Goal: Navigation & Orientation: Find specific page/section

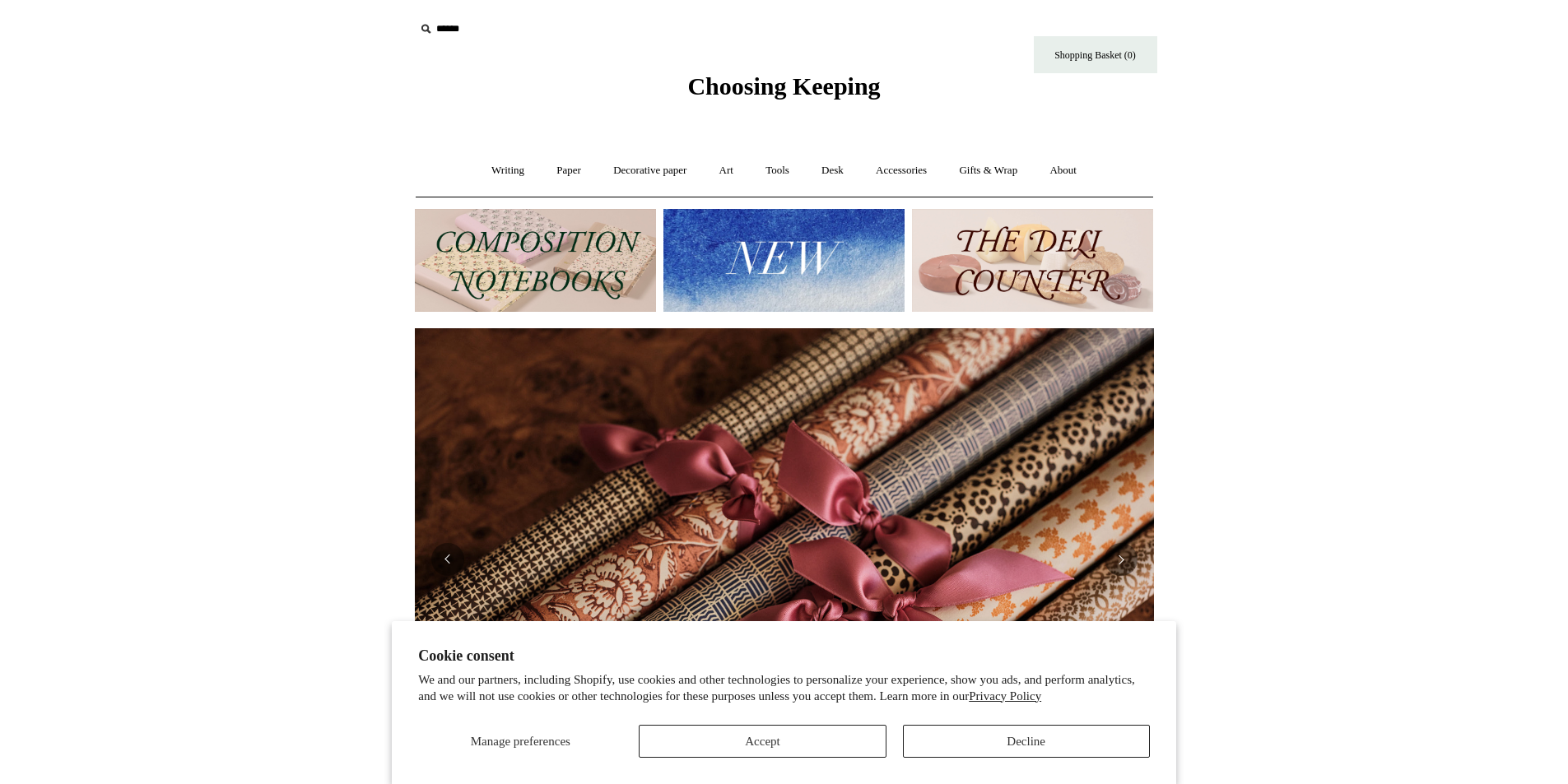
scroll to position [247, 0]
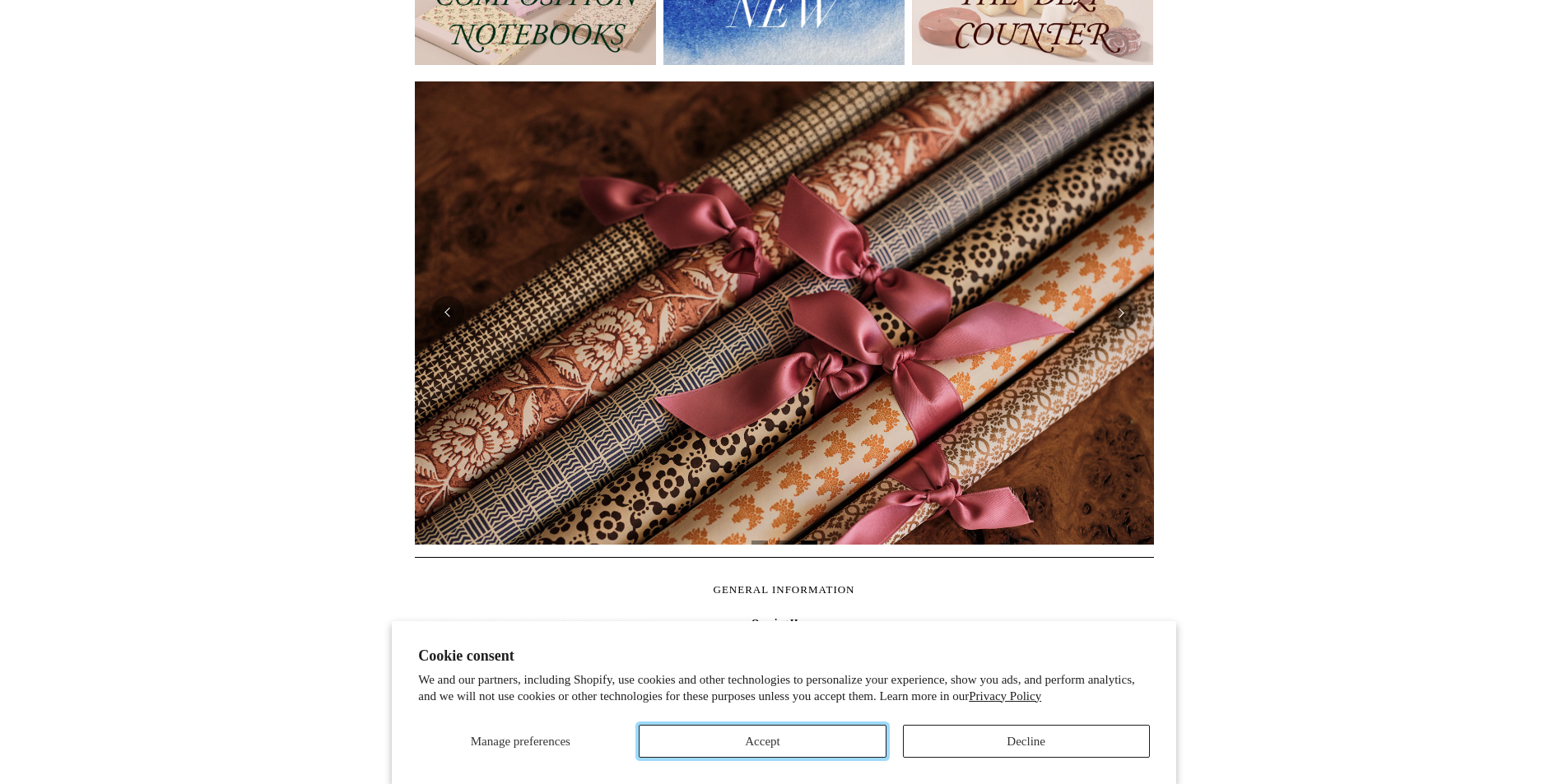
click at [838, 737] on button "Accept" at bounding box center [763, 741] width 247 height 33
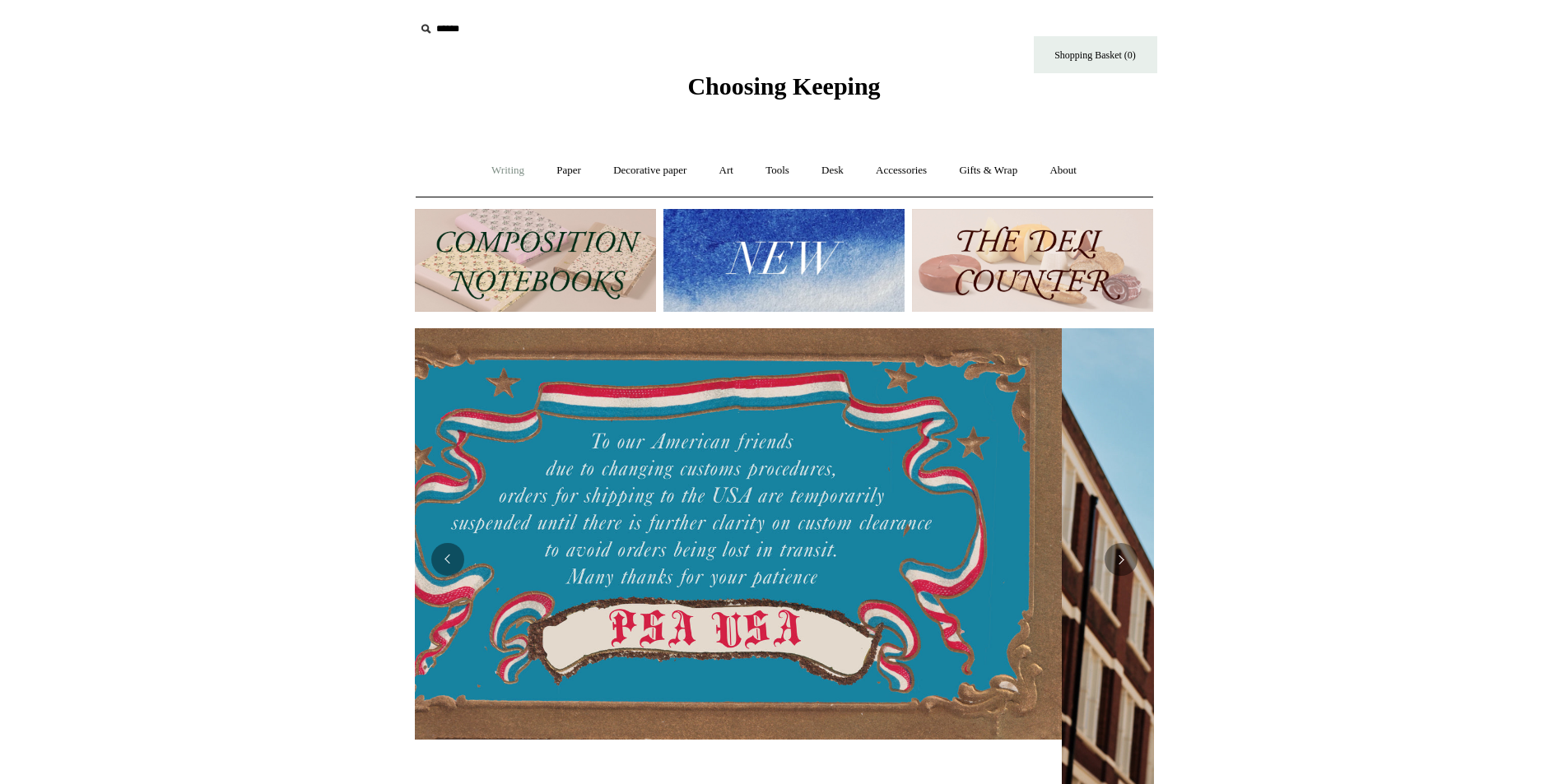
scroll to position [0, 0]
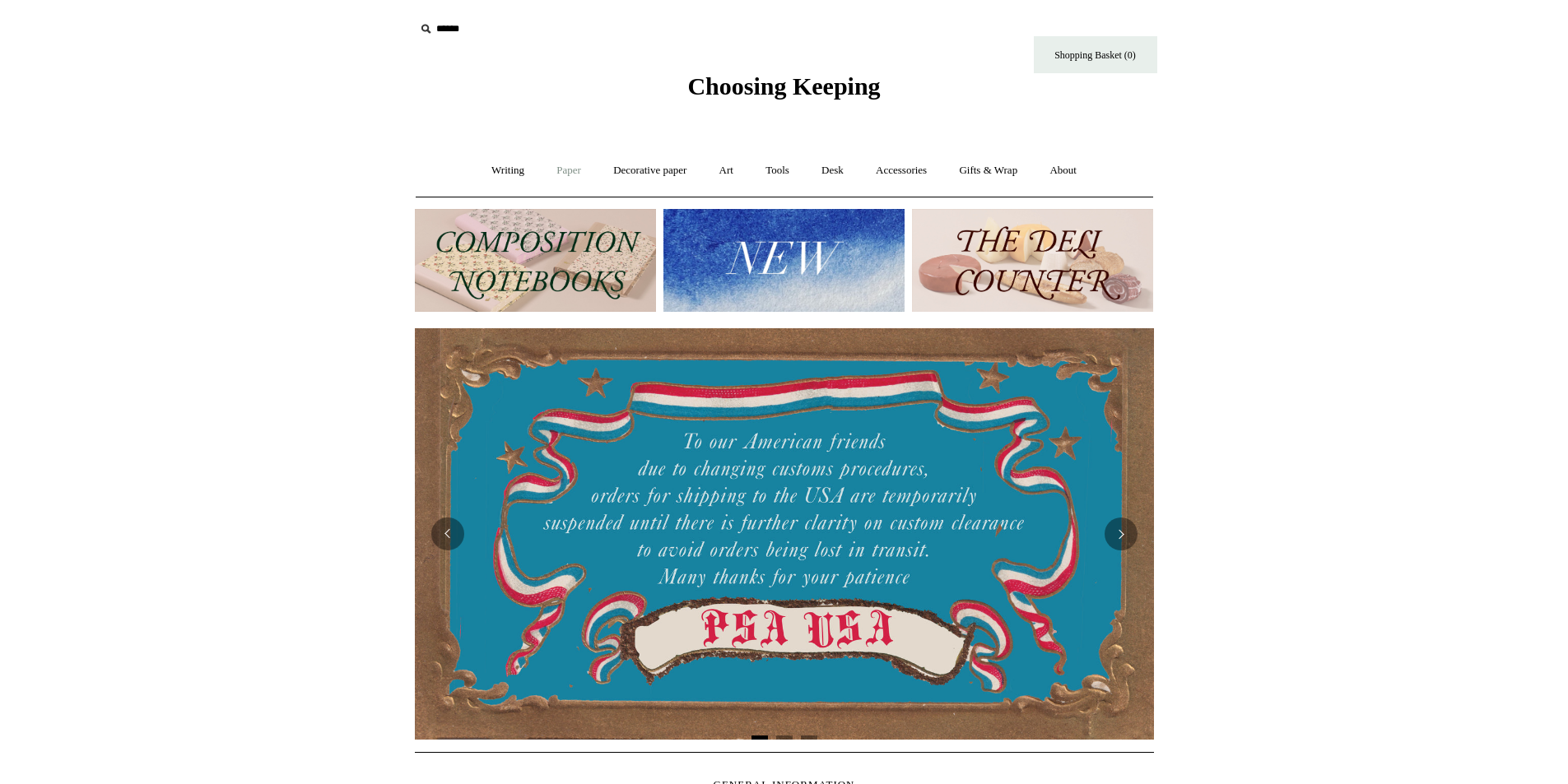
click at [554, 174] on link "Paper +" at bounding box center [568, 170] width 55 height 44
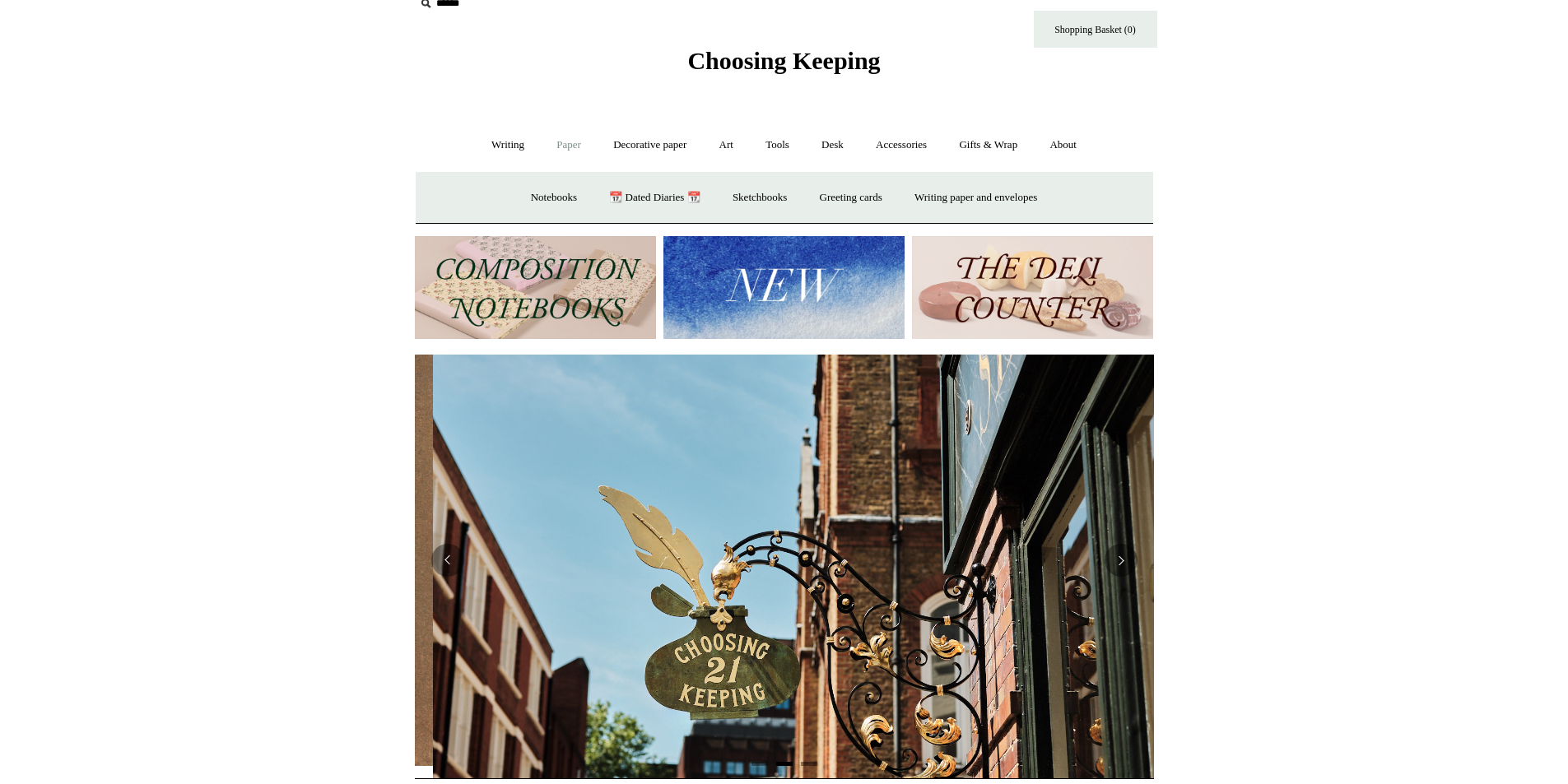
scroll to position [0, 739]
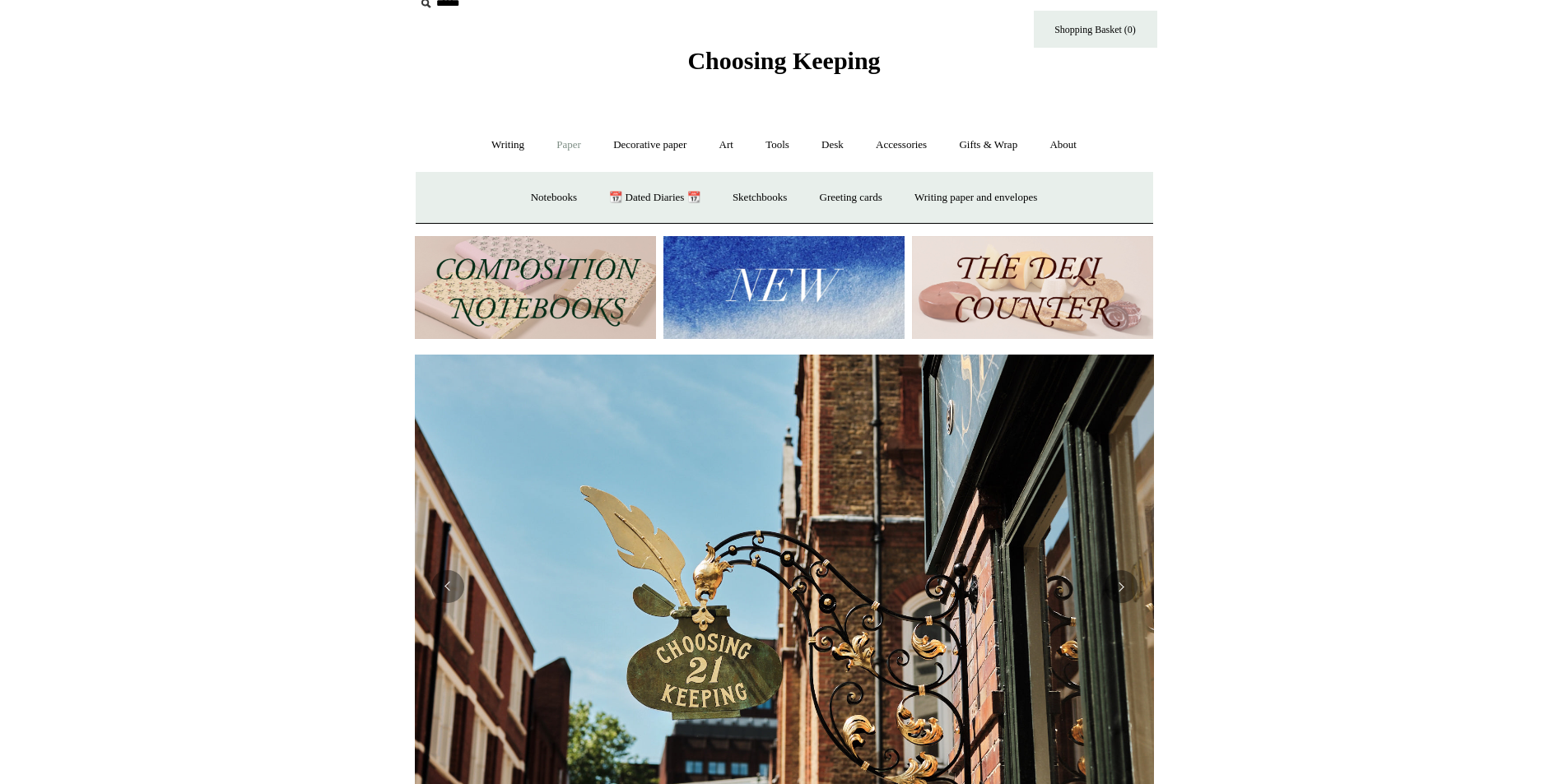
click at [549, 304] on img at bounding box center [534, 287] width 241 height 103
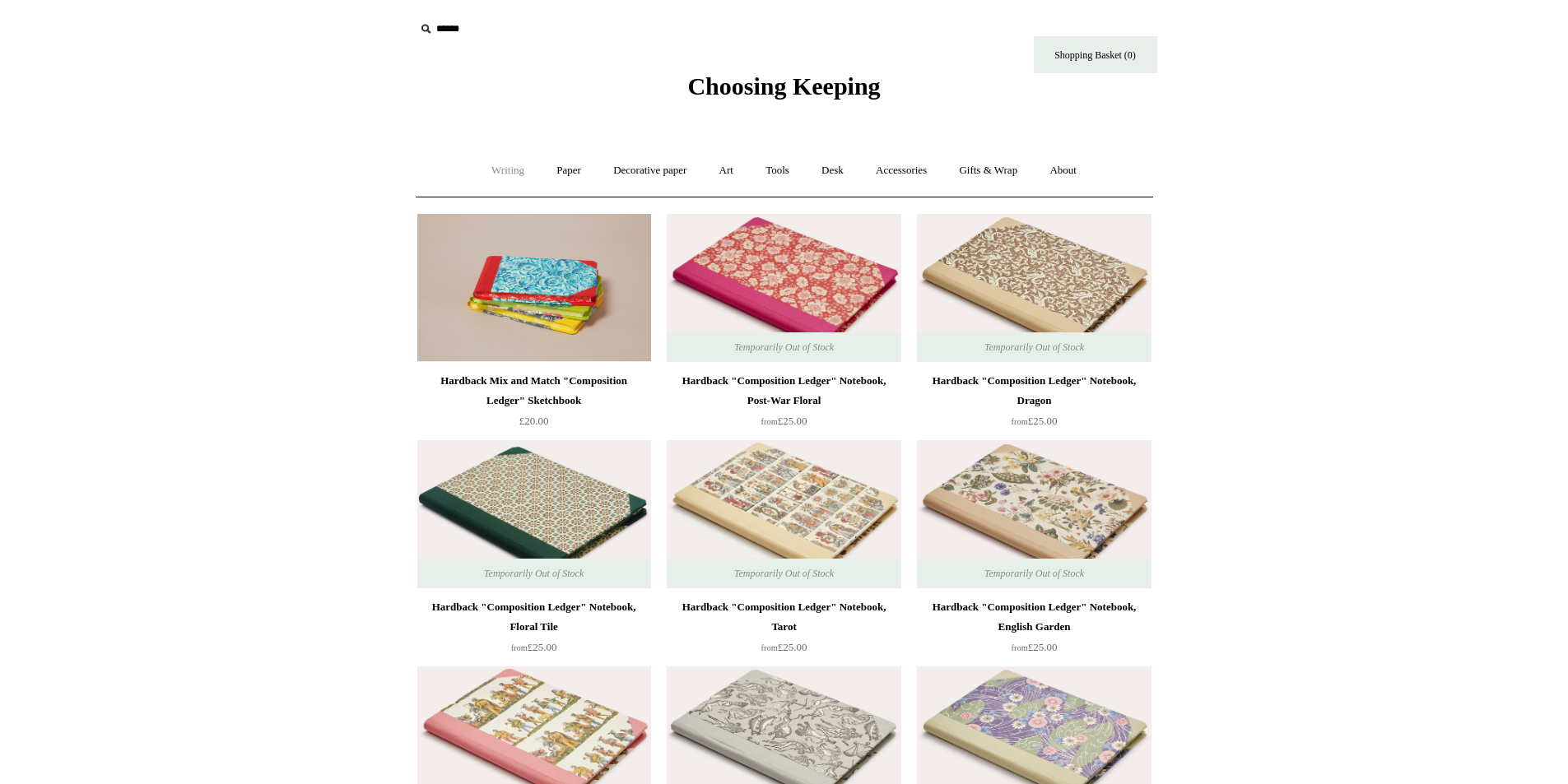
click at [497, 175] on link "Writing +" at bounding box center [507, 170] width 63 height 44
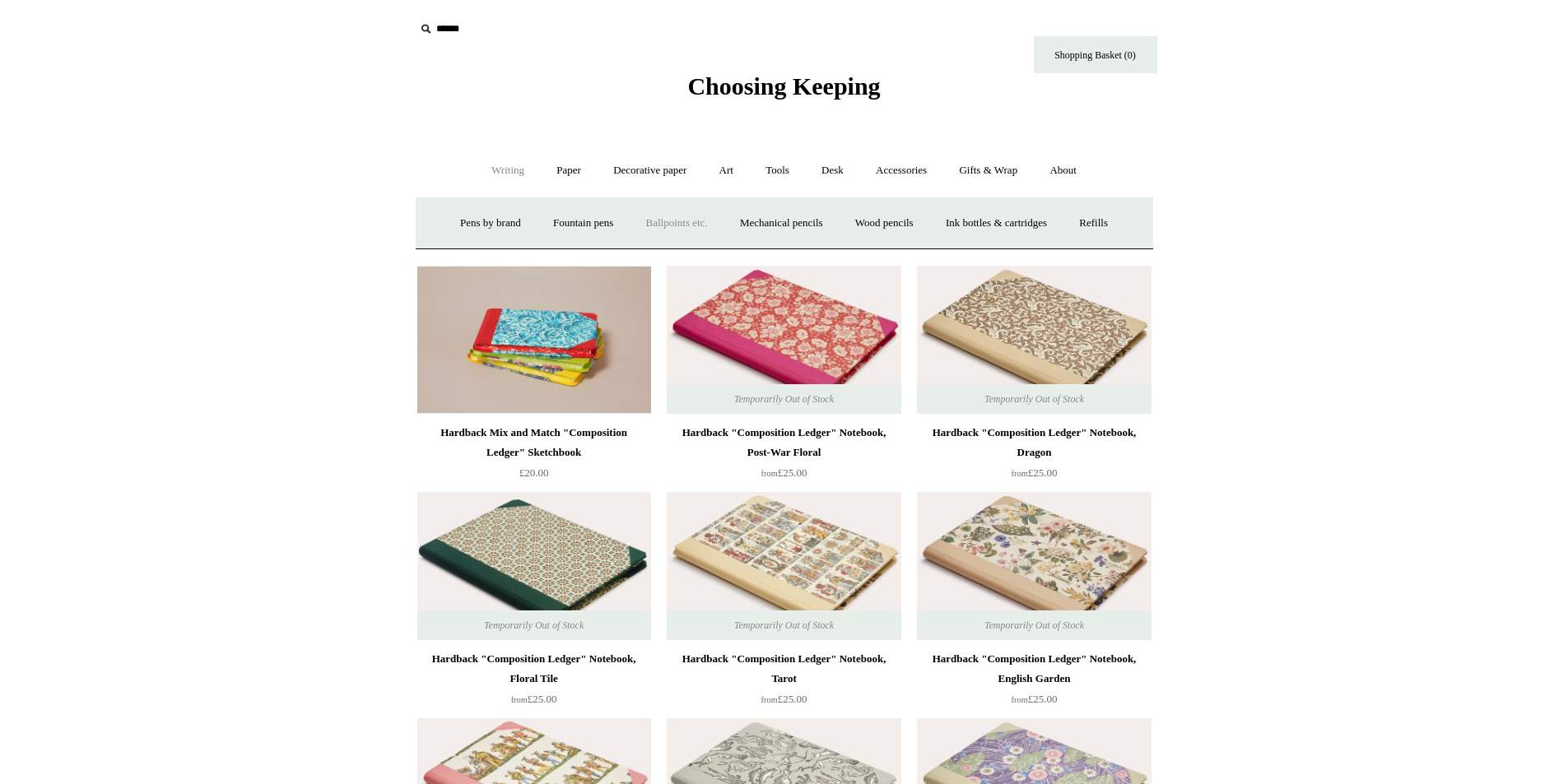
click at [641, 230] on link "Ballpoints etc. +" at bounding box center [677, 223] width 91 height 44
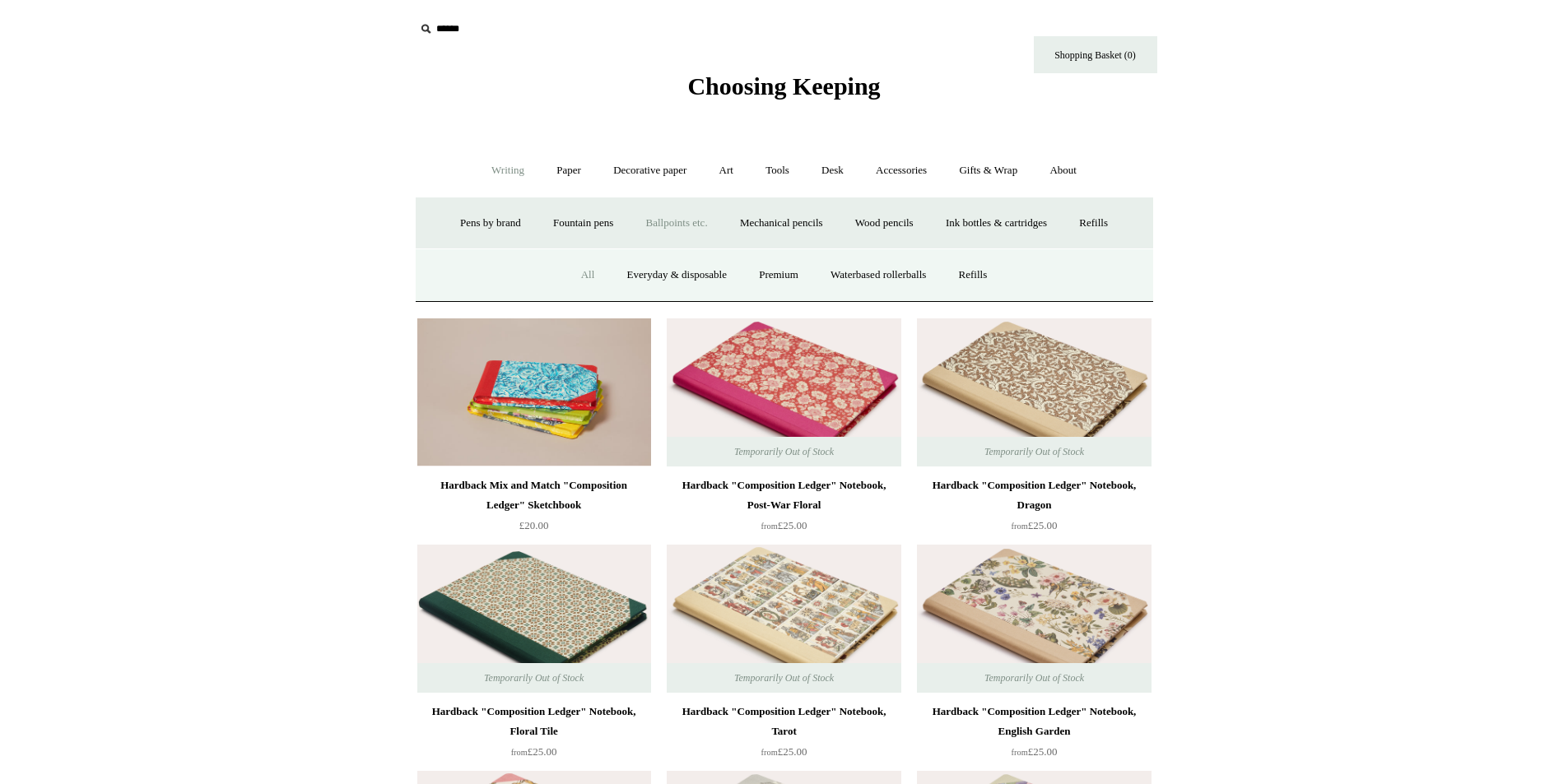
click at [577, 261] on link "All" at bounding box center [588, 275] width 44 height 44
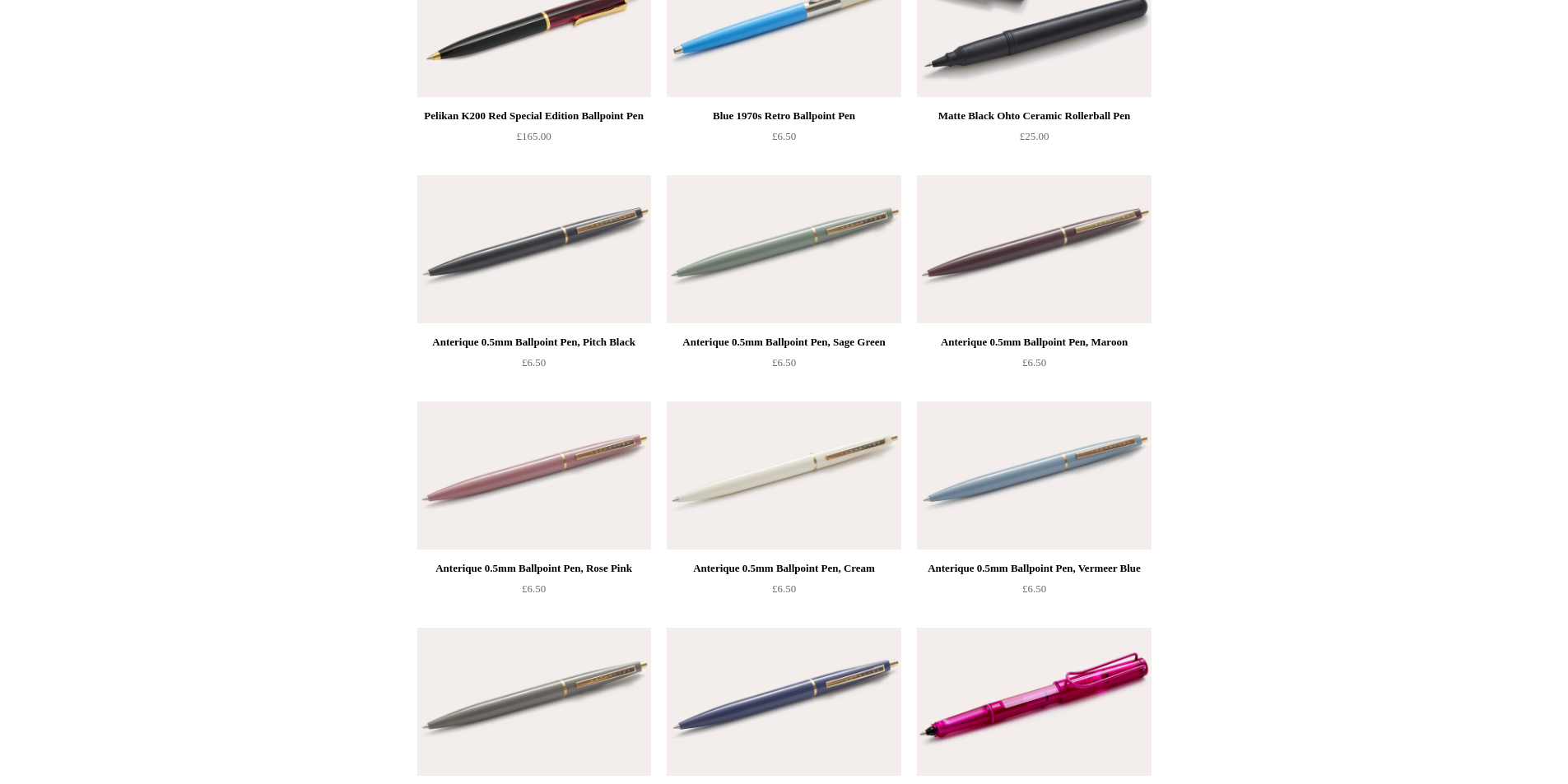
scroll to position [6830, 0]
